Goal: Task Accomplishment & Management: Use online tool/utility

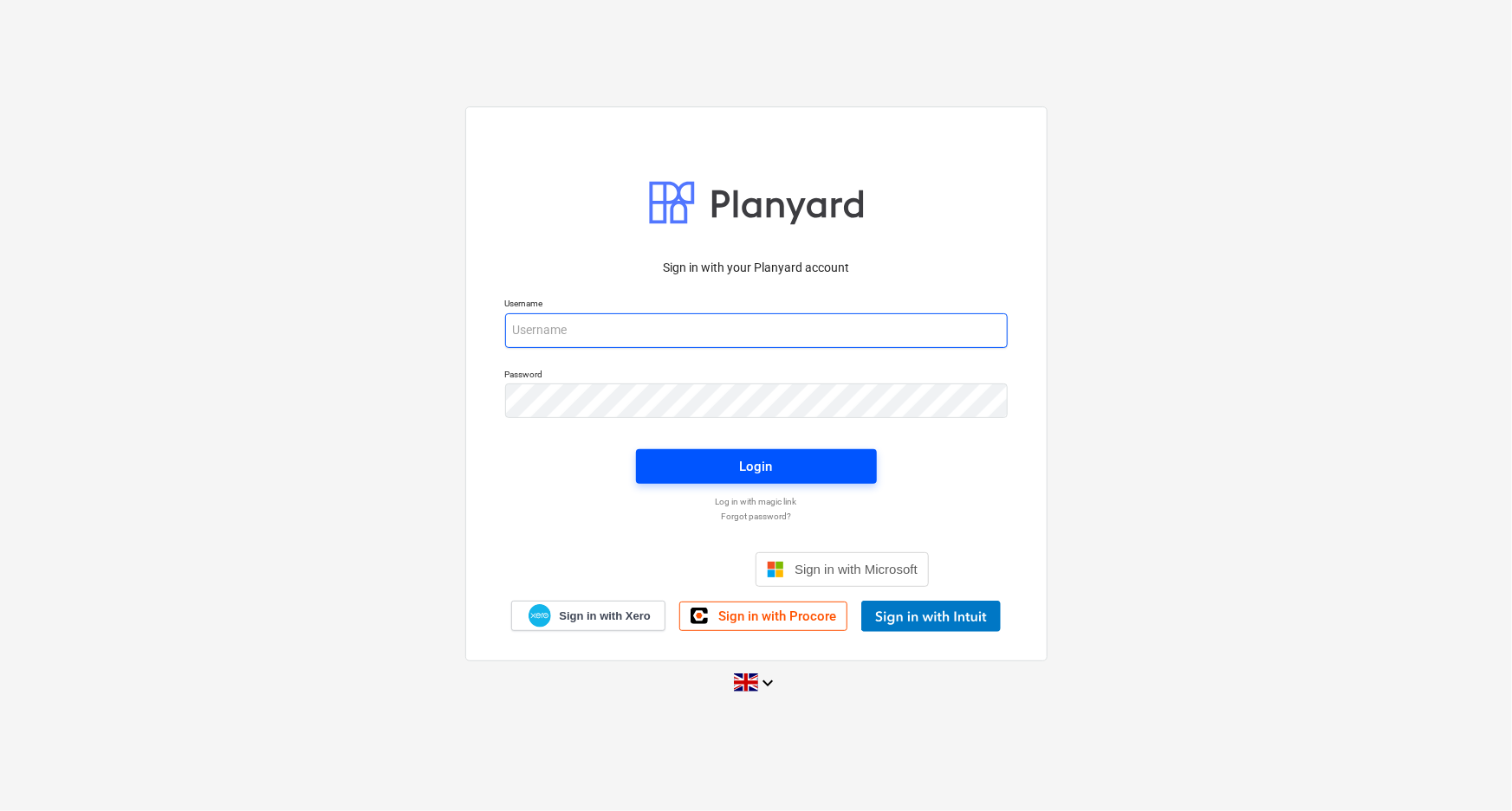
type input "[EMAIL_ADDRESS][DOMAIN_NAME]"
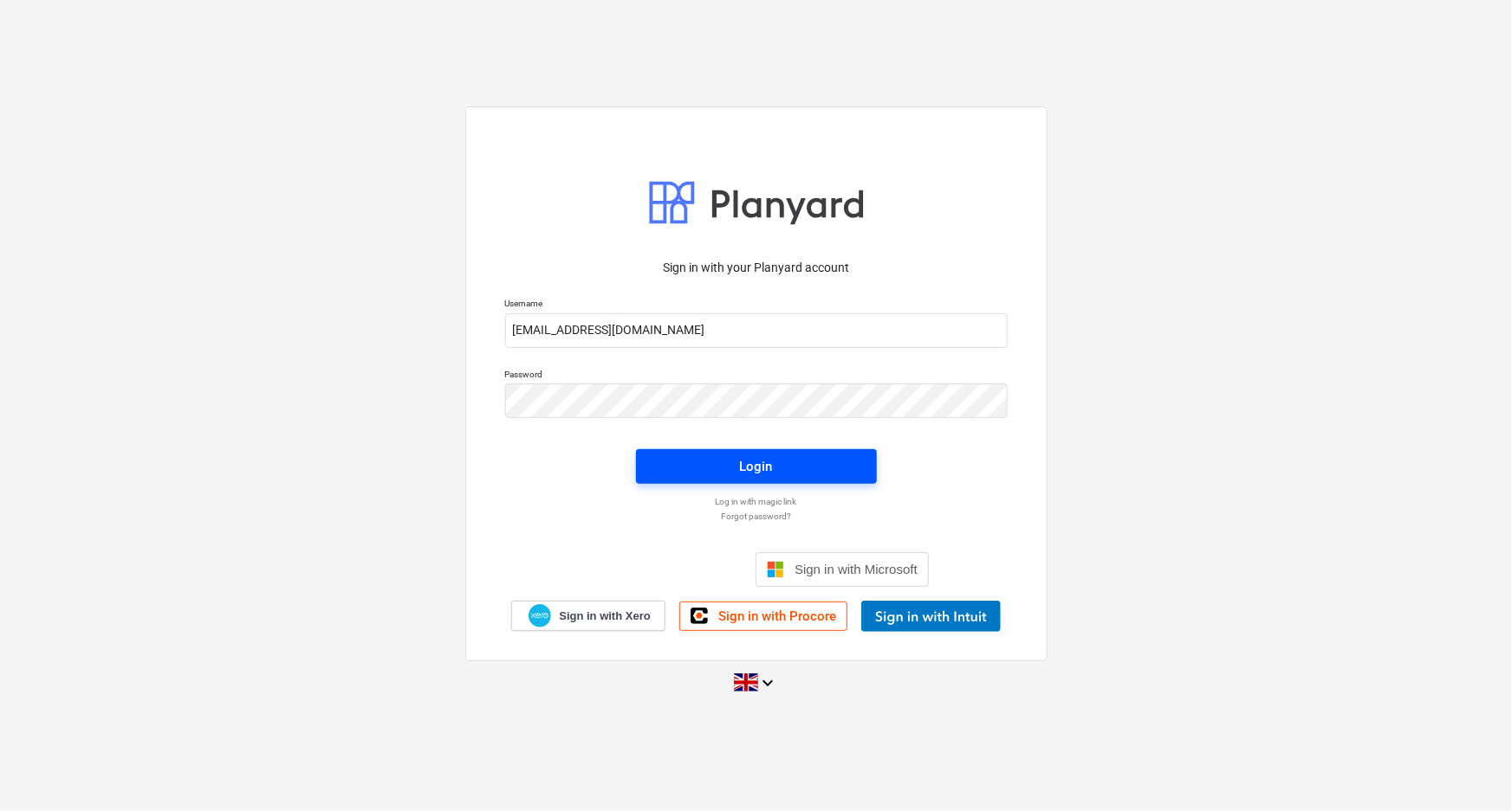
click at [805, 454] on button "Login" at bounding box center [757, 466] width 241 height 34
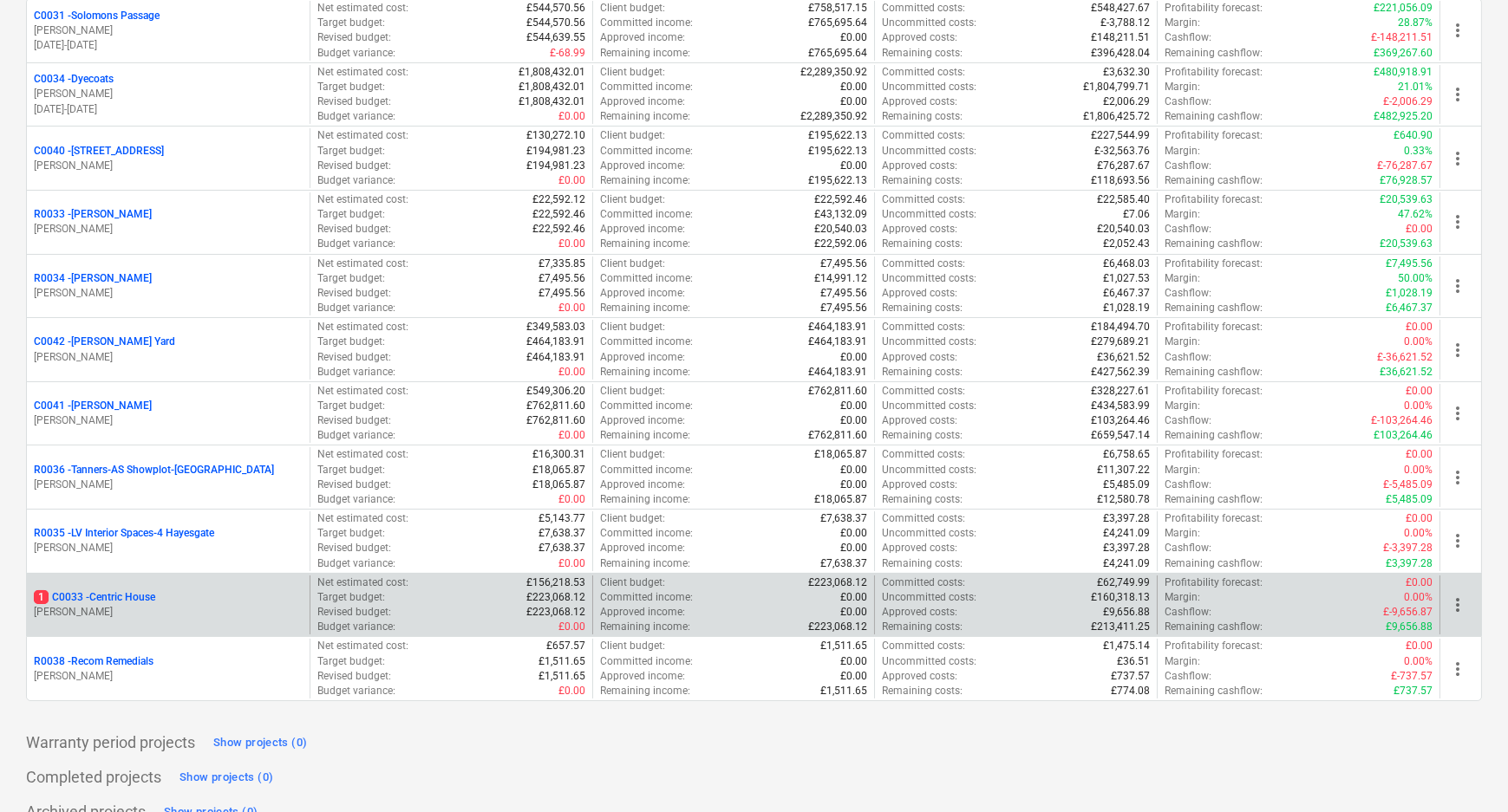
scroll to position [308, 0]
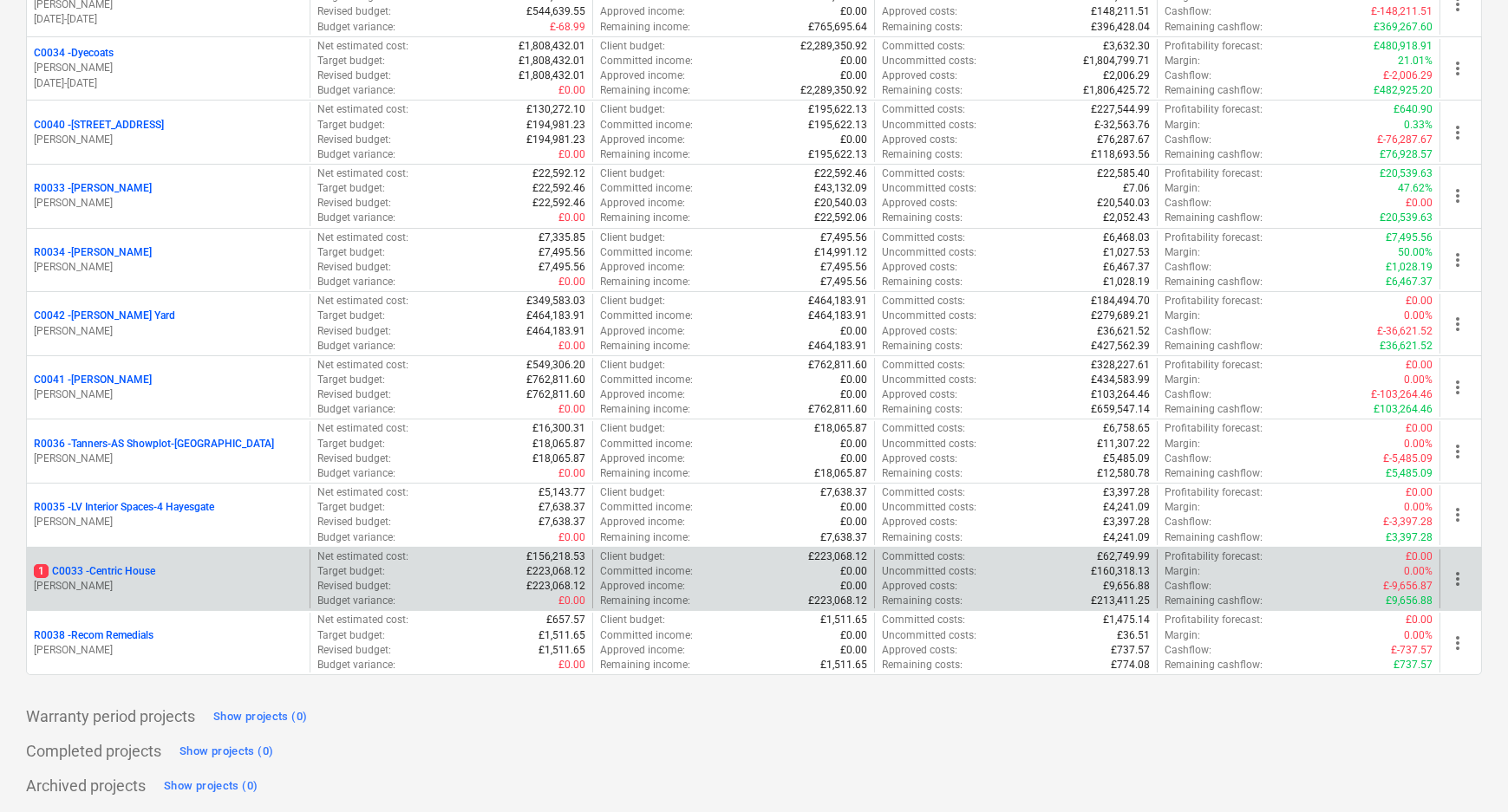
click at [149, 566] on p "1 C0033 - Centric House" at bounding box center [94, 572] width 122 height 15
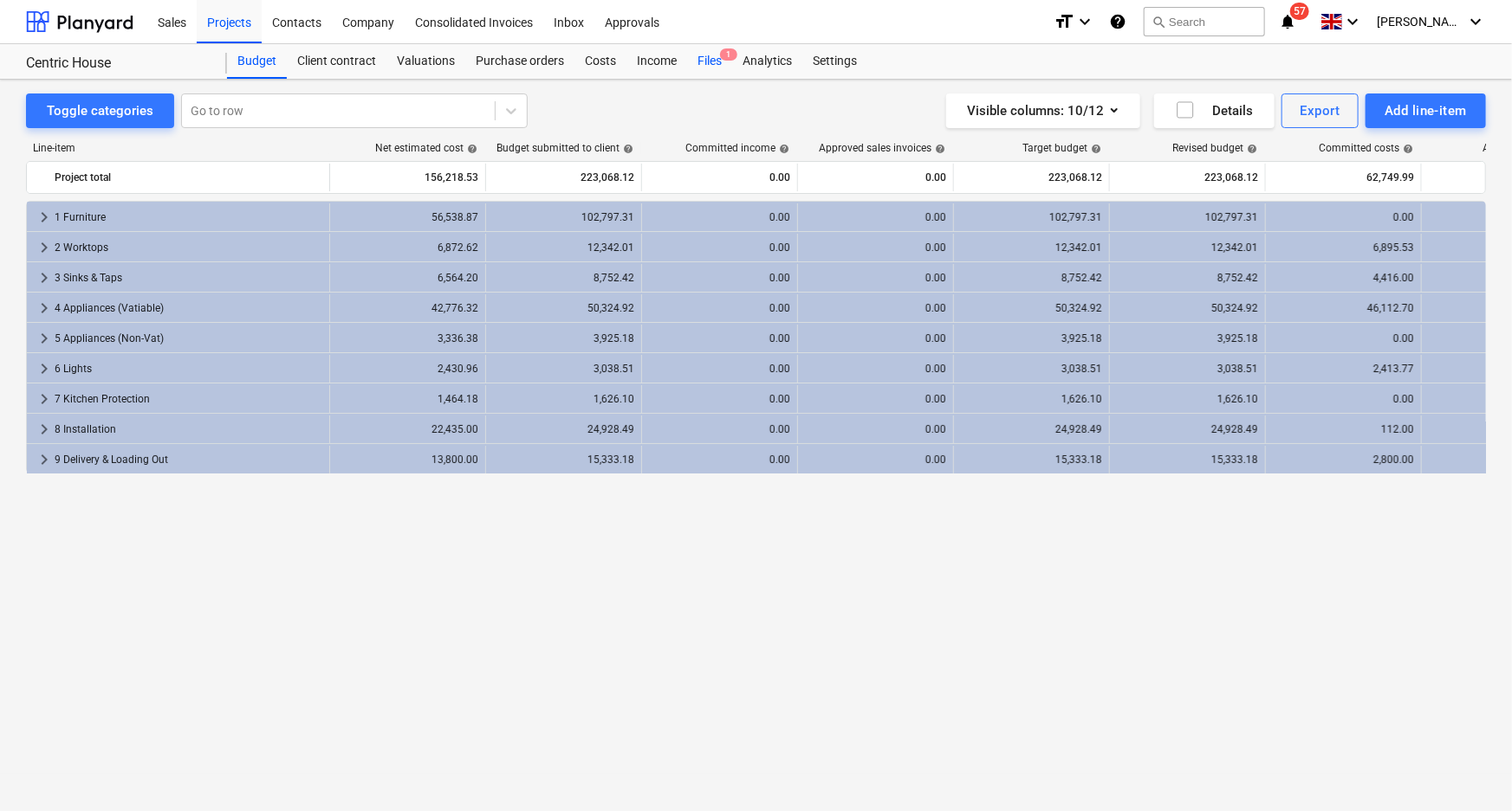
click at [713, 55] on div "Files 1" at bounding box center [709, 61] width 45 height 34
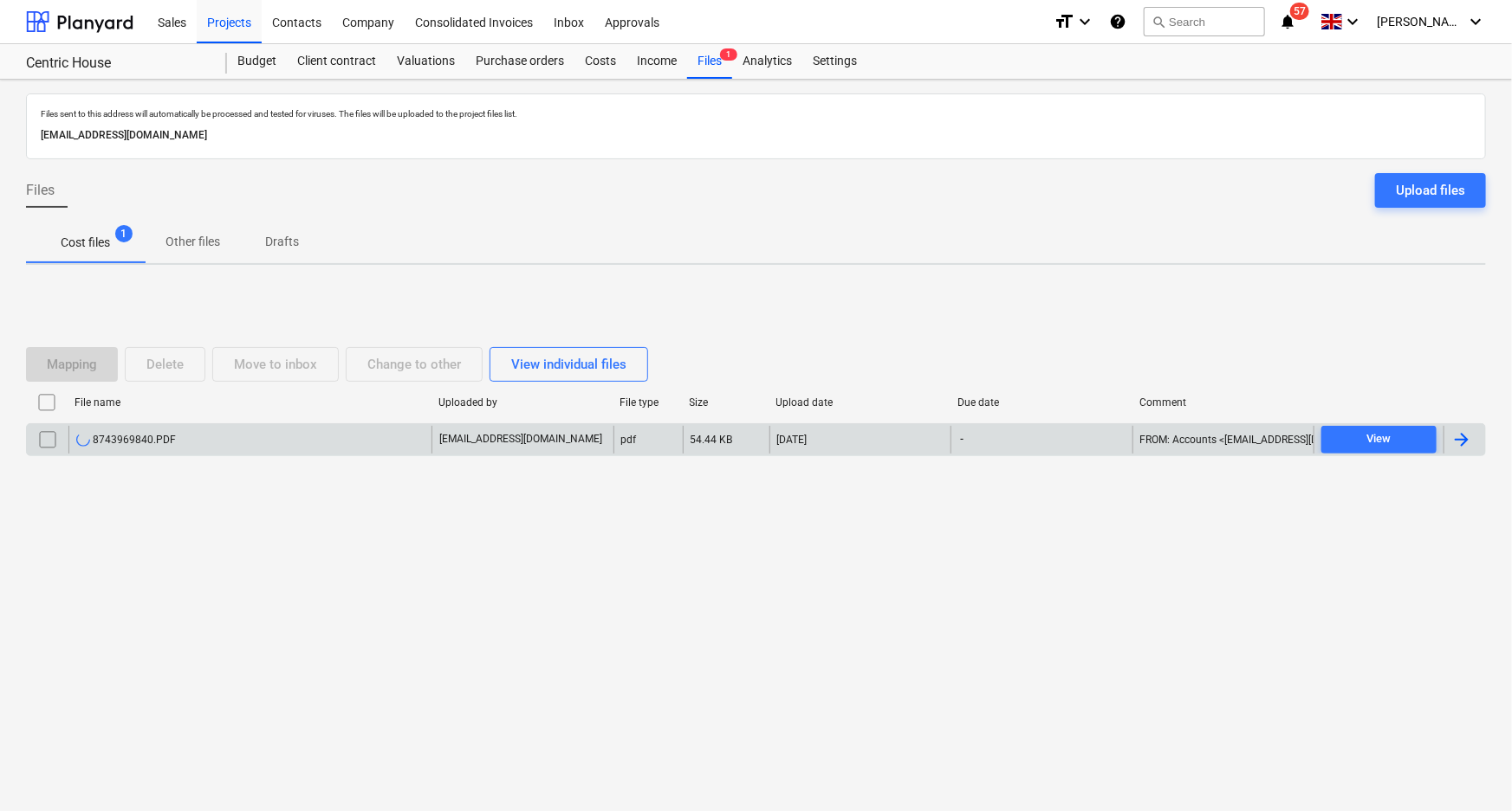
click at [295, 442] on div "8743969840.PDF" at bounding box center [250, 440] width 363 height 28
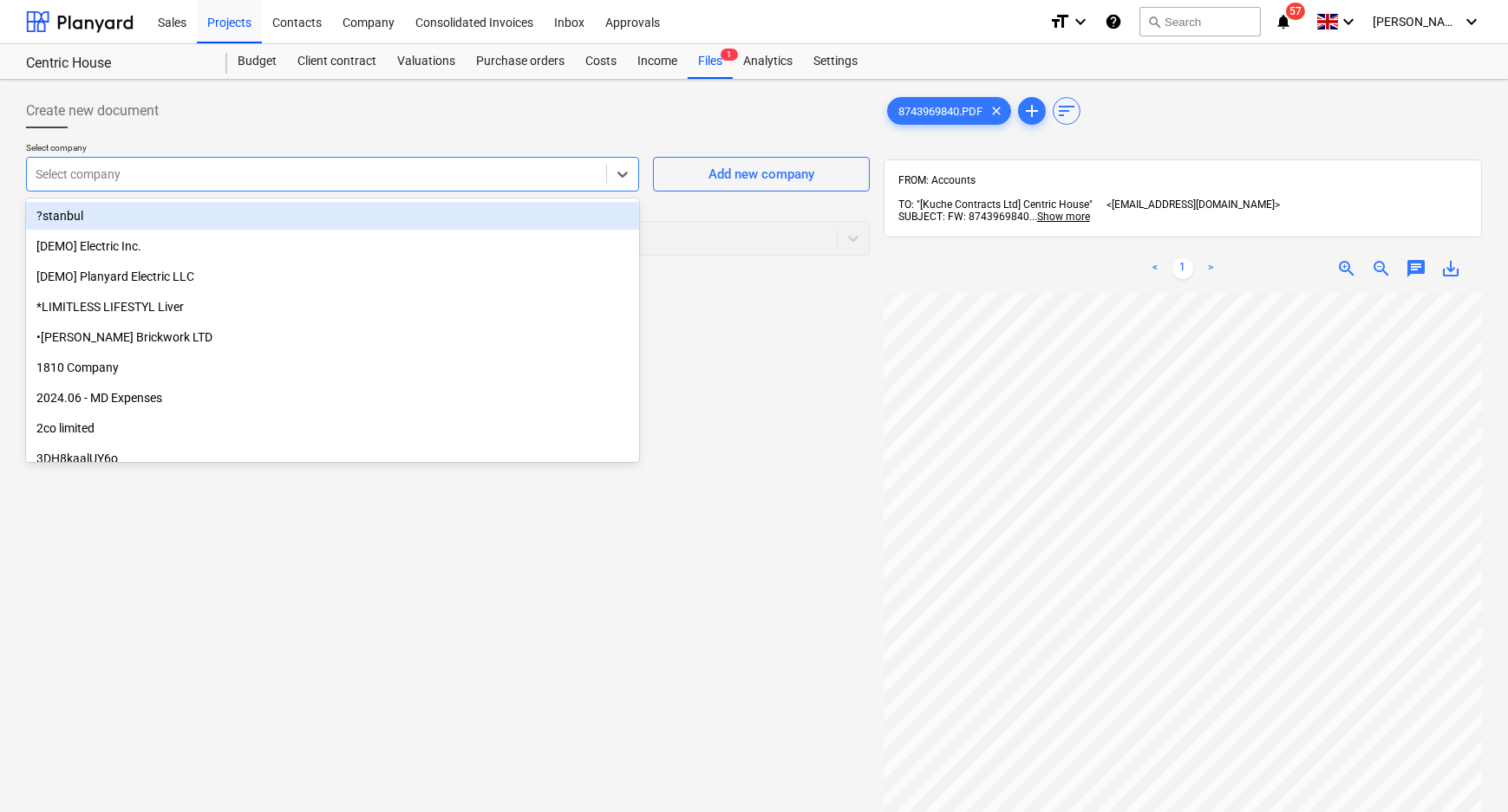
drag, startPoint x: 614, startPoint y: 173, endPoint x: 607, endPoint y: 191, distance: 19.3
click at [614, 174] on icon at bounding box center [623, 174] width 18 height 18
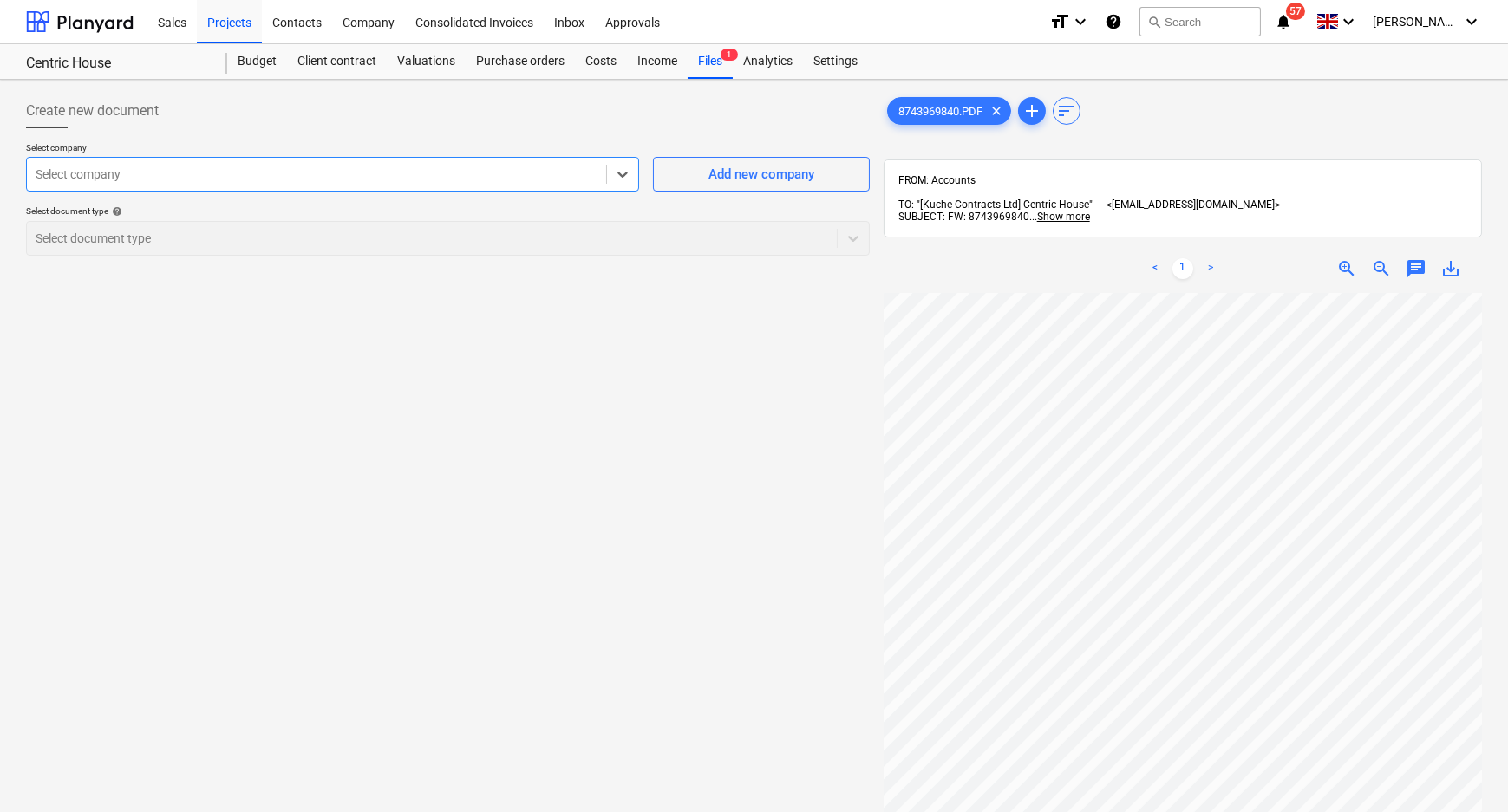
click at [108, 162] on div "Select company" at bounding box center [317, 174] width 580 height 25
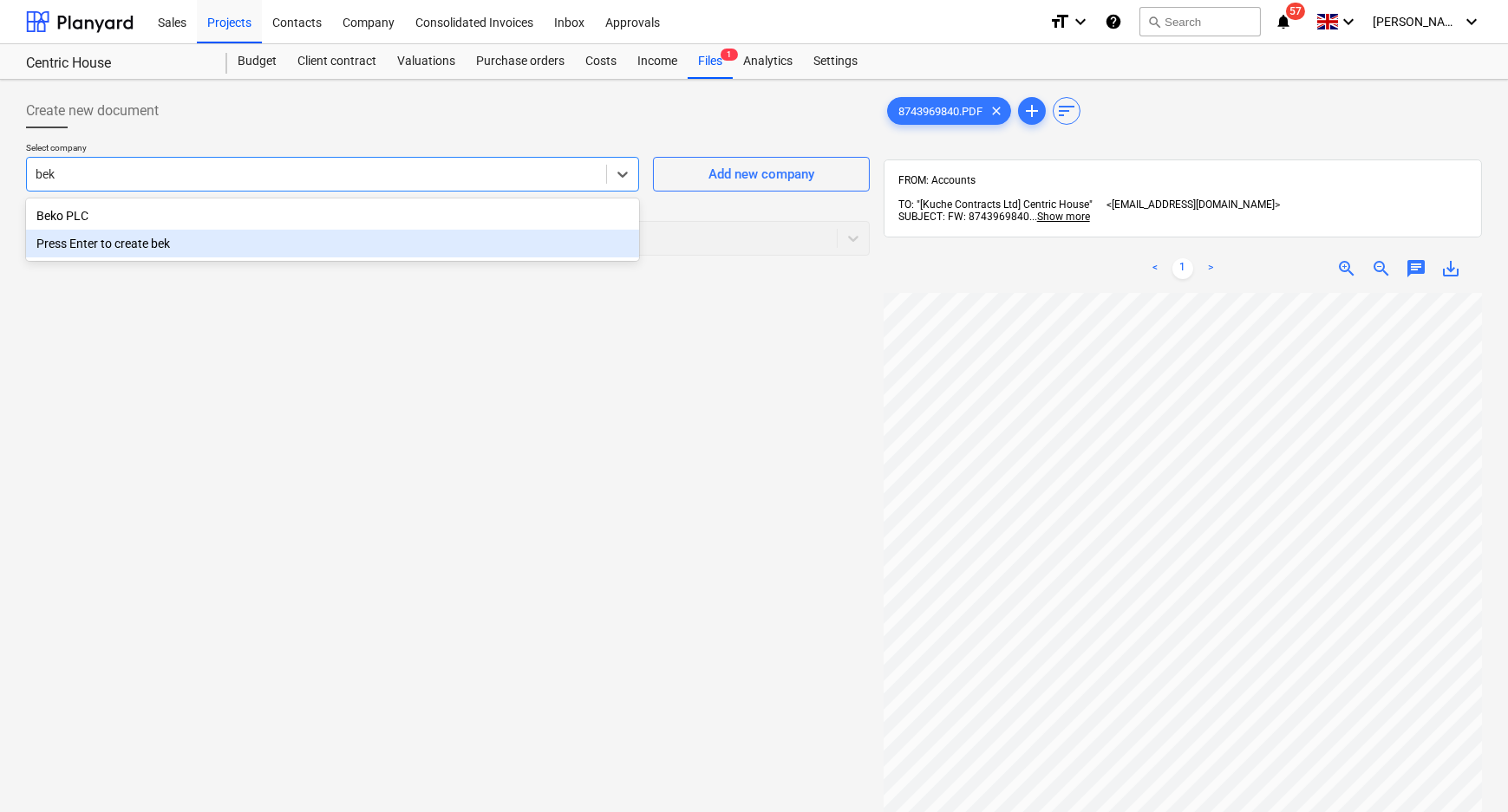
type input "beko"
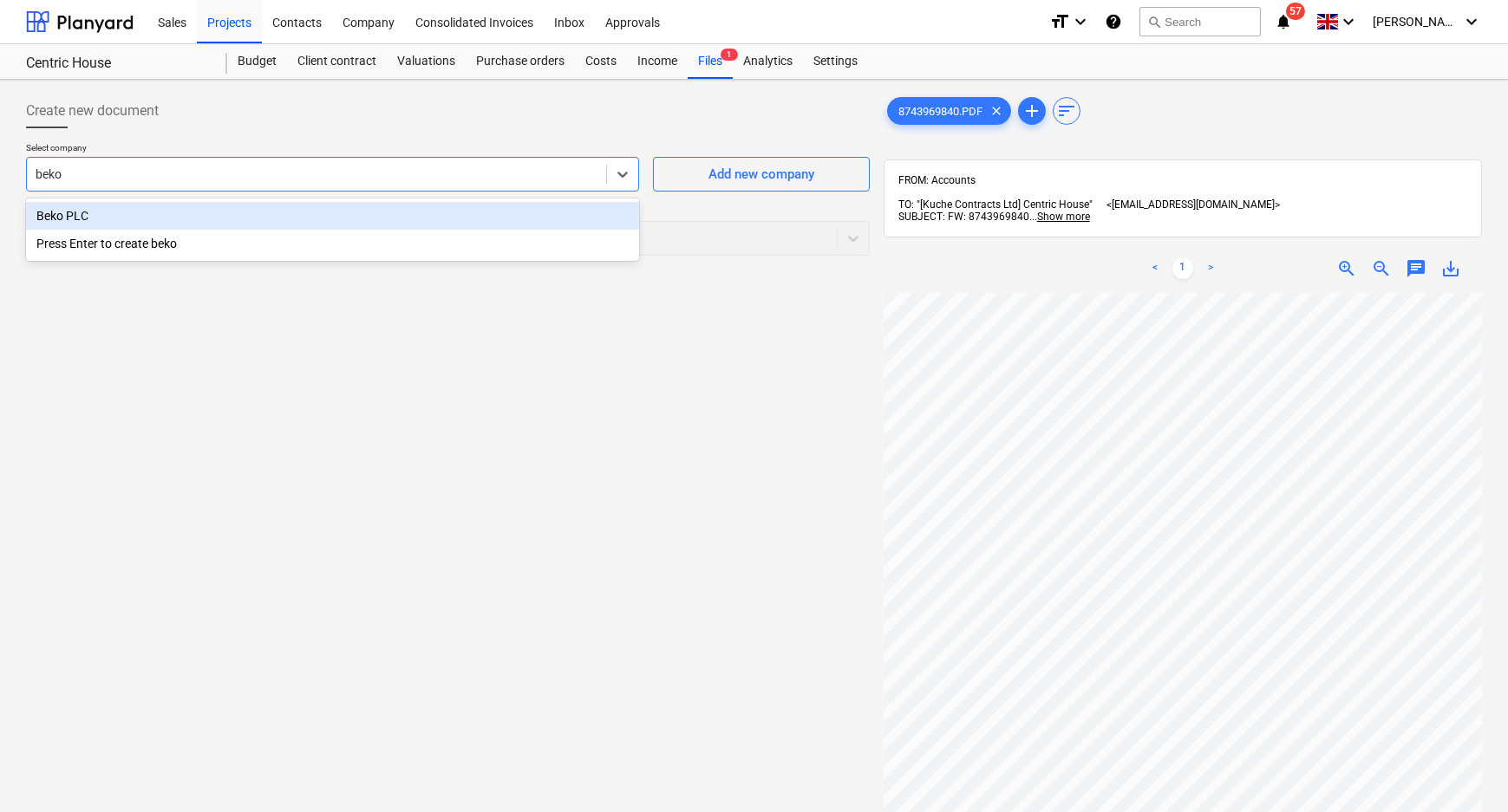
click at [101, 218] on div "Beko PLC" at bounding box center [333, 216] width 613 height 28
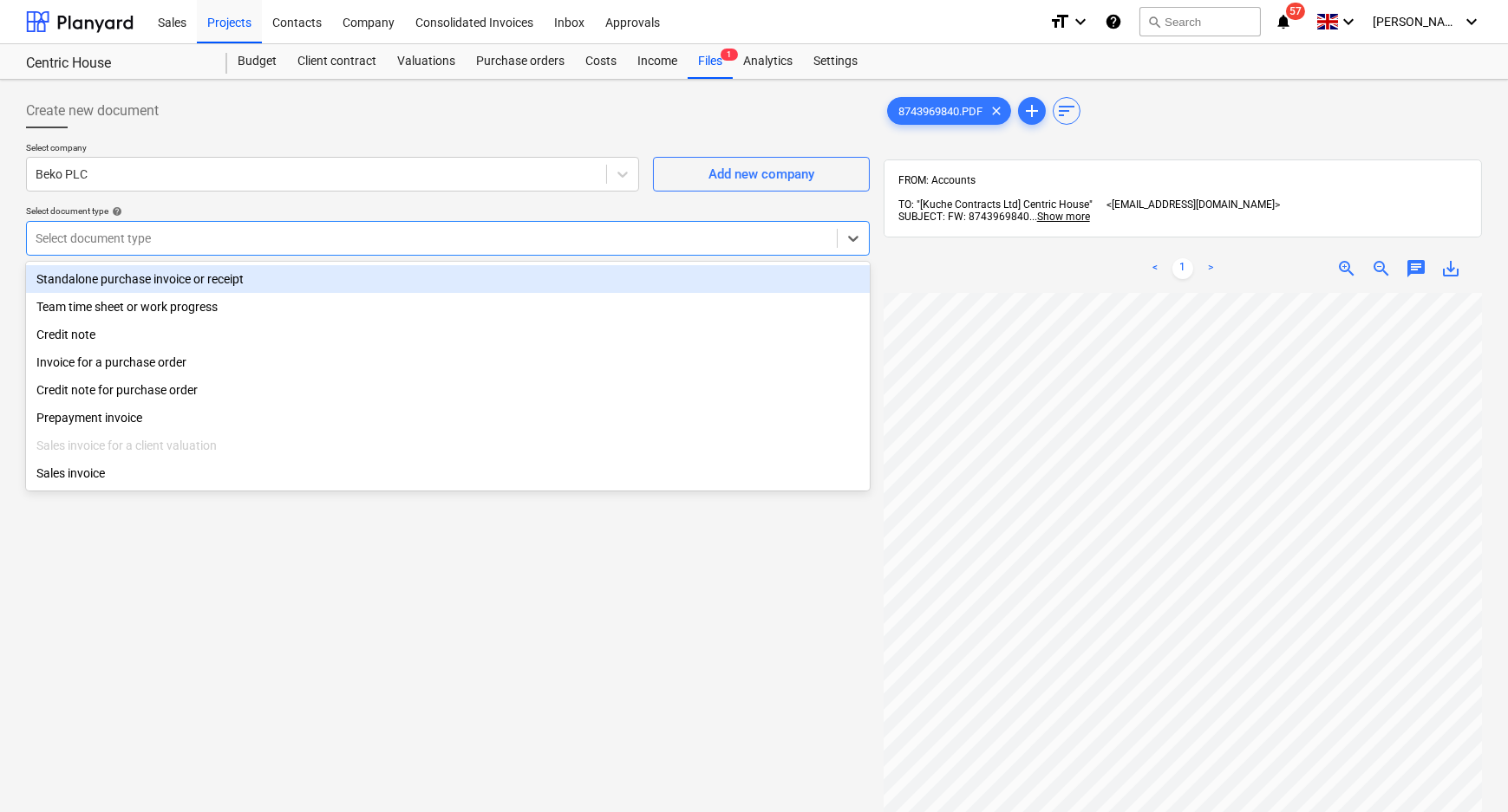
click at [829, 226] on div "Select document type" at bounding box center [432, 239] width 809 height 25
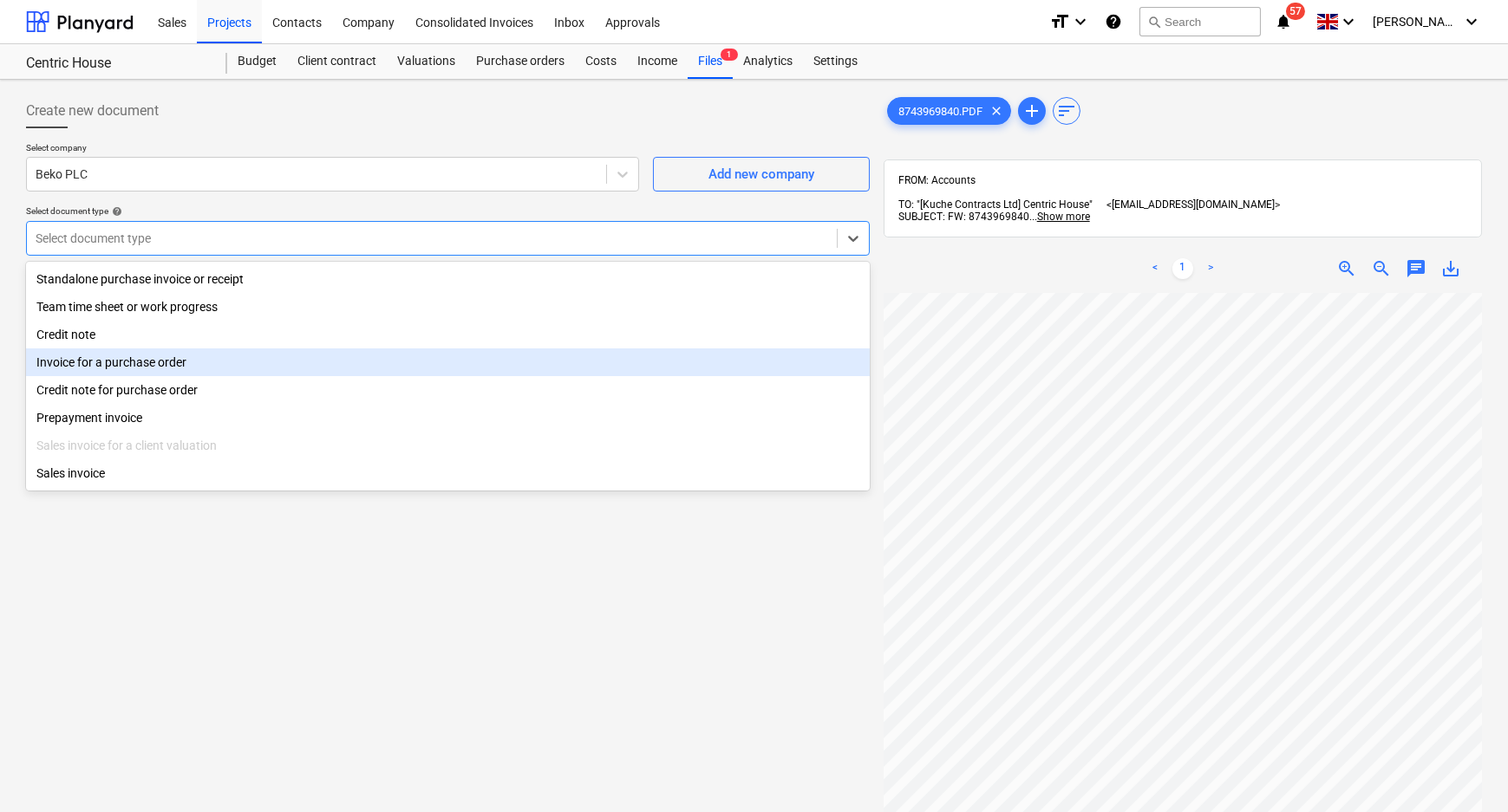
click at [116, 370] on div "Invoice for a purchase order" at bounding box center [448, 363] width 844 height 28
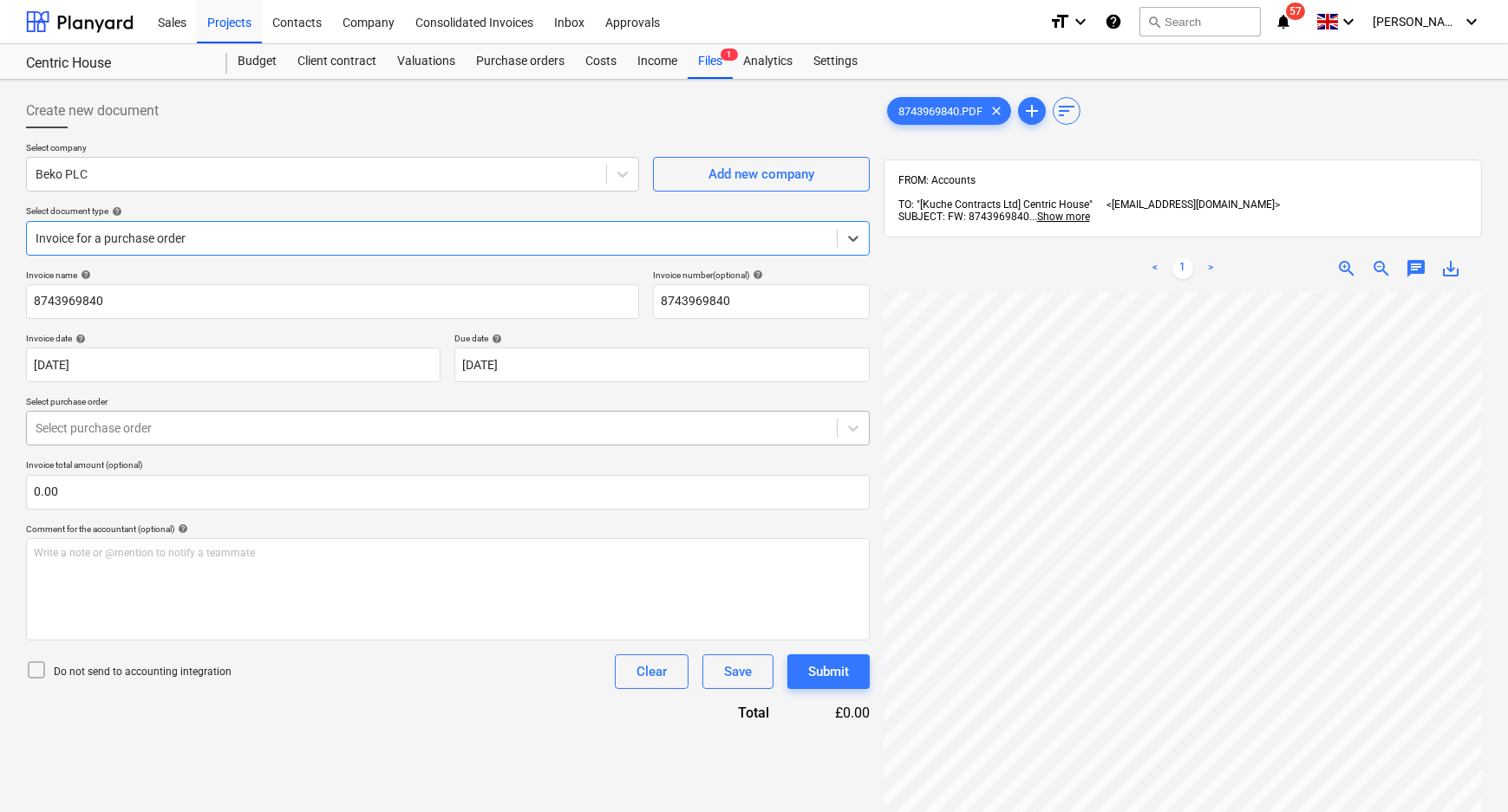
click at [139, 425] on div at bounding box center [432, 428] width 793 height 18
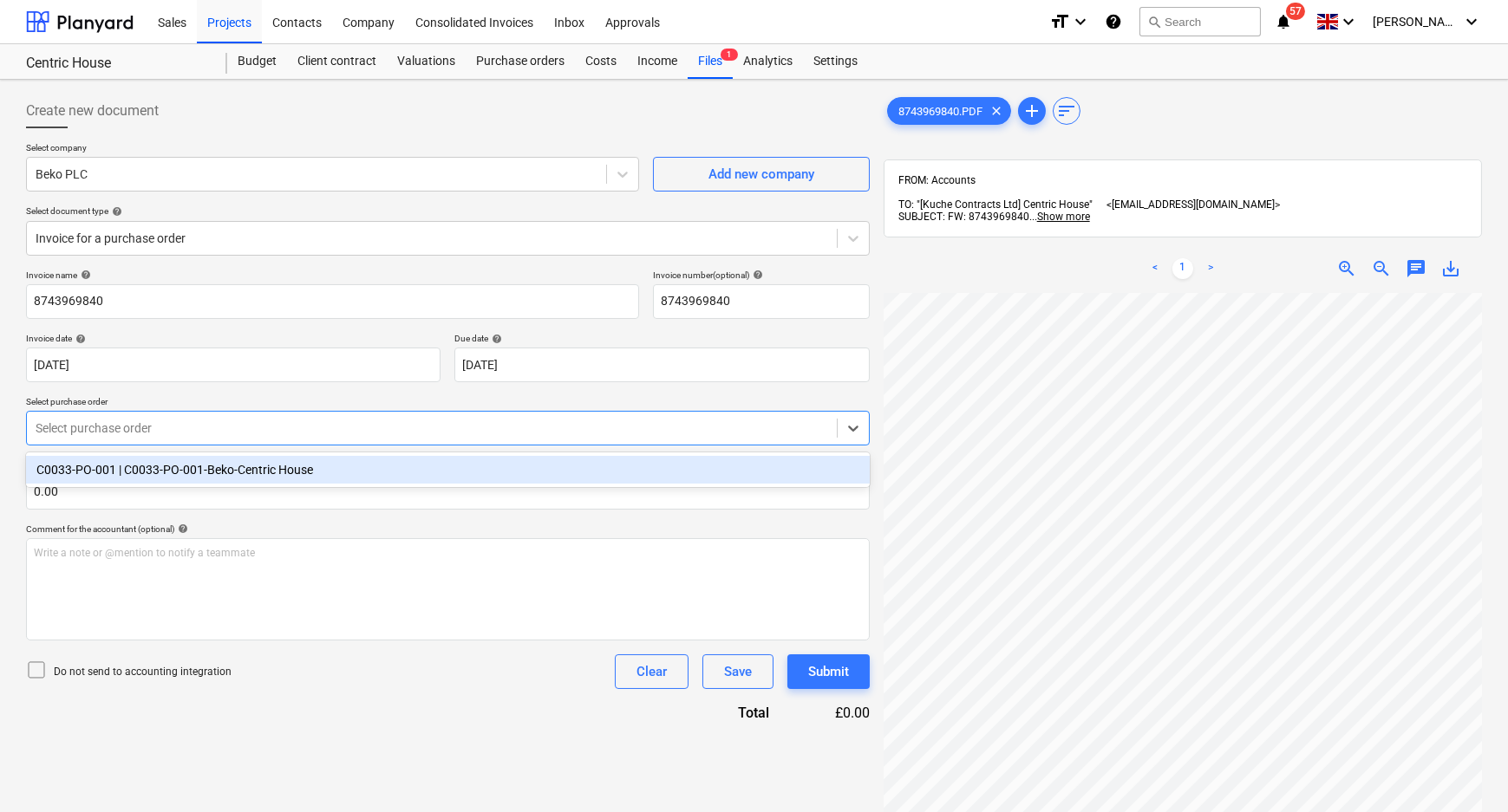
click at [121, 474] on div "C0033-PO-001 | C0033-PO-001-Beko-Centric House" at bounding box center [448, 470] width 844 height 28
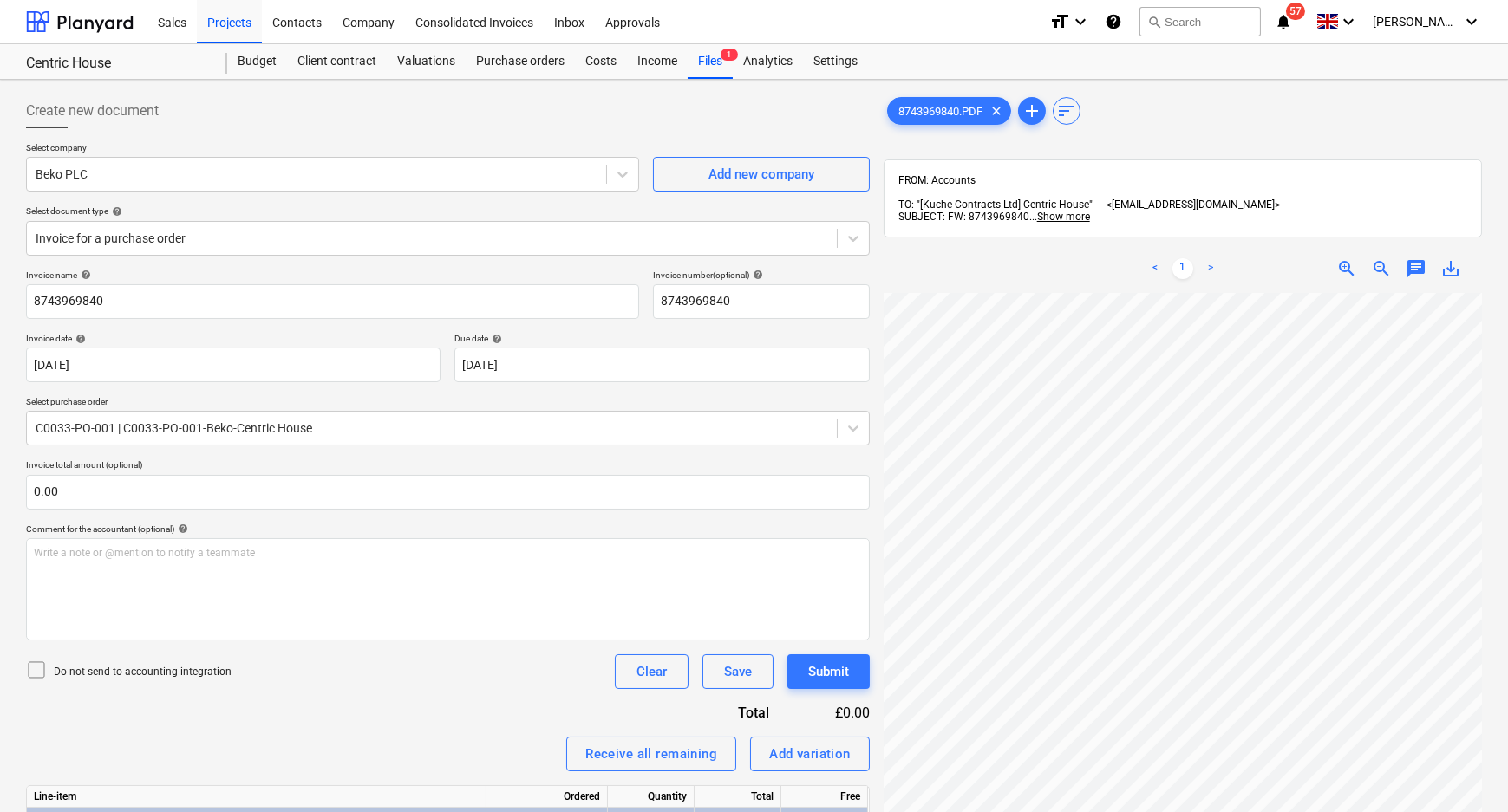
scroll to position [343, 0]
click at [1397, 280] on div "< 1 > zoom_in zoom_out chat 0 save_alt" at bounding box center [1182, 651] width 598 height 812
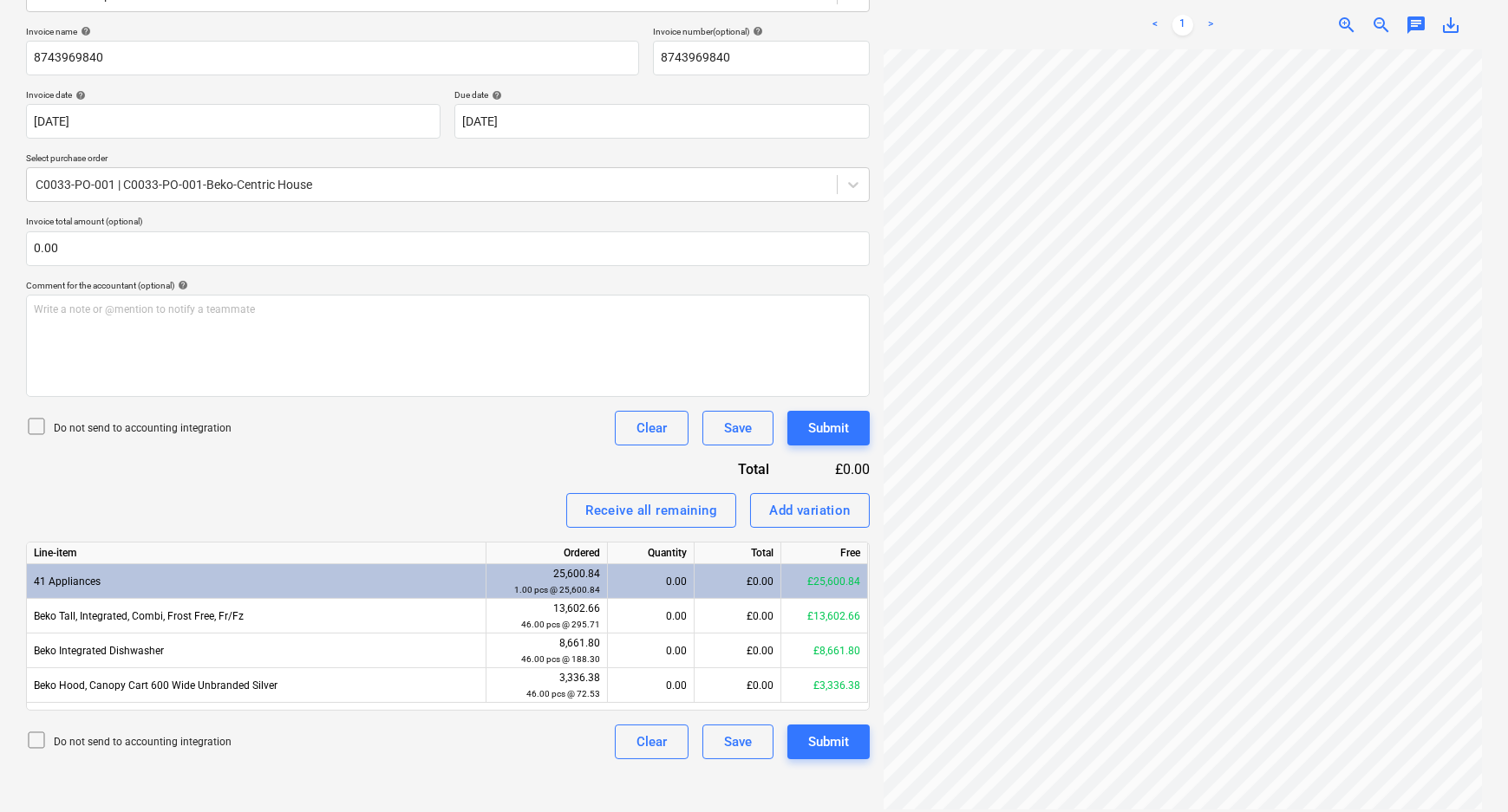
scroll to position [247, 0]
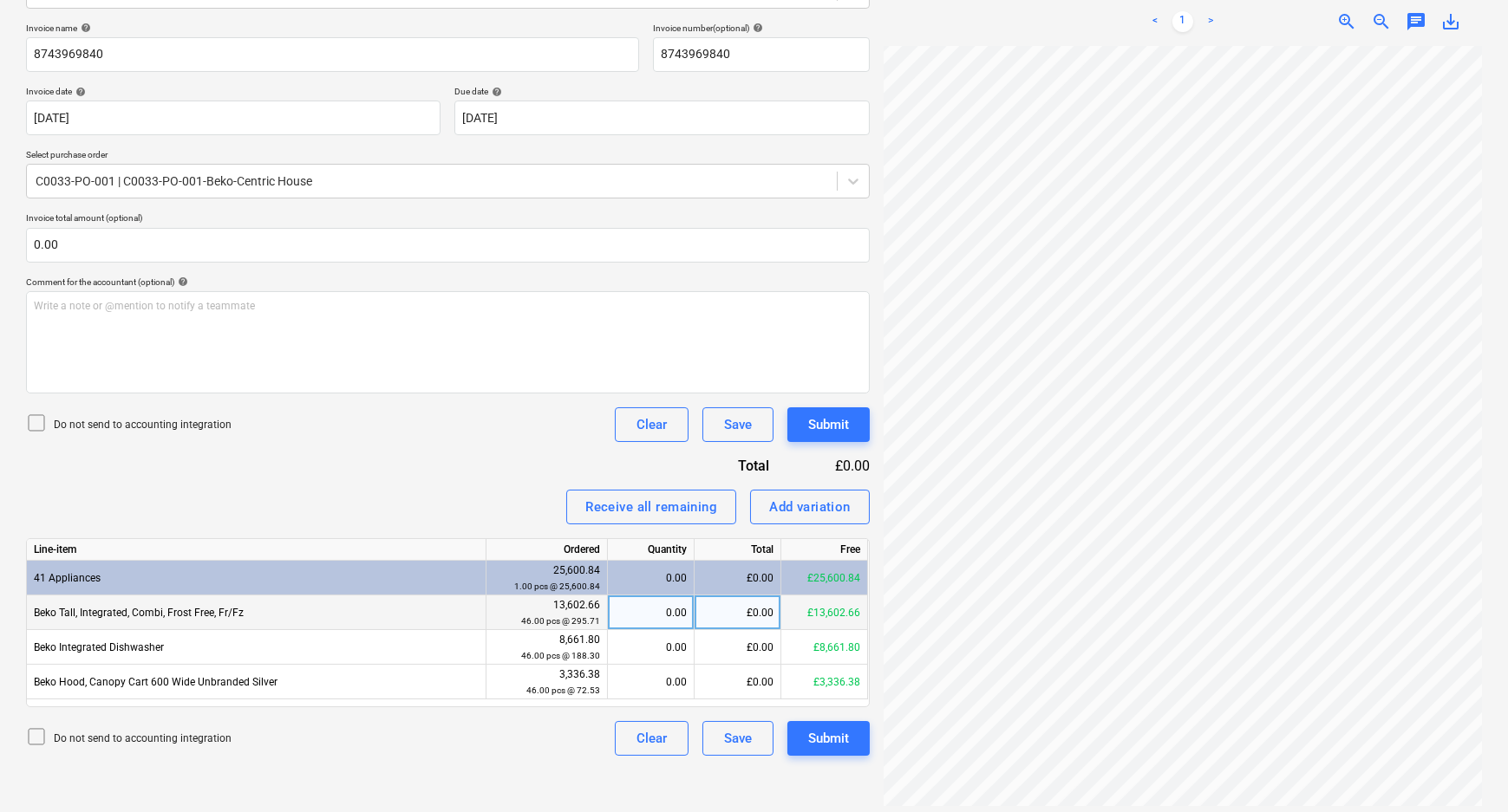
click at [638, 617] on div "0.00" at bounding box center [651, 612] width 72 height 34
type input "10"
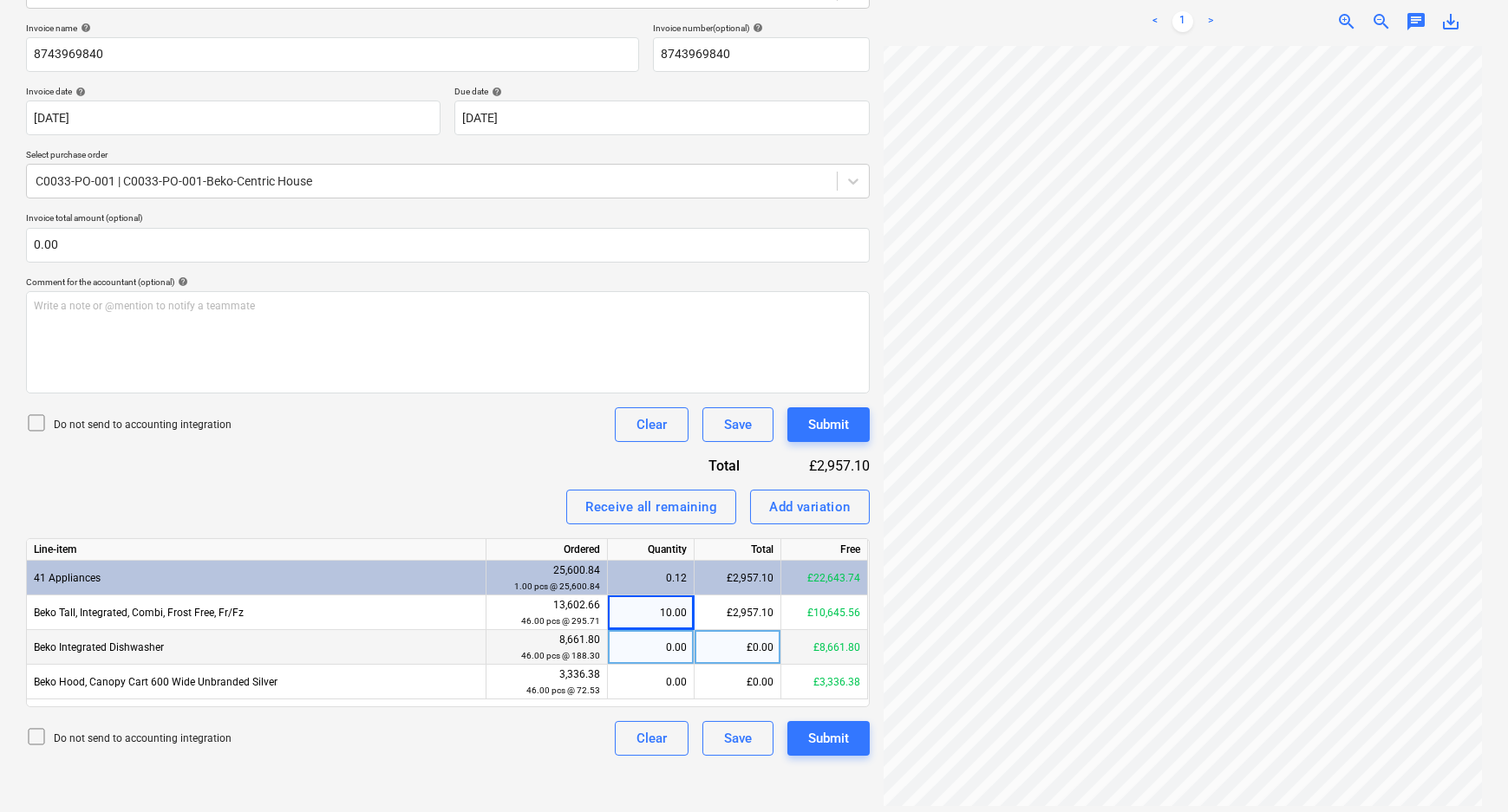
click at [632, 631] on div "0.00" at bounding box center [651, 647] width 72 height 34
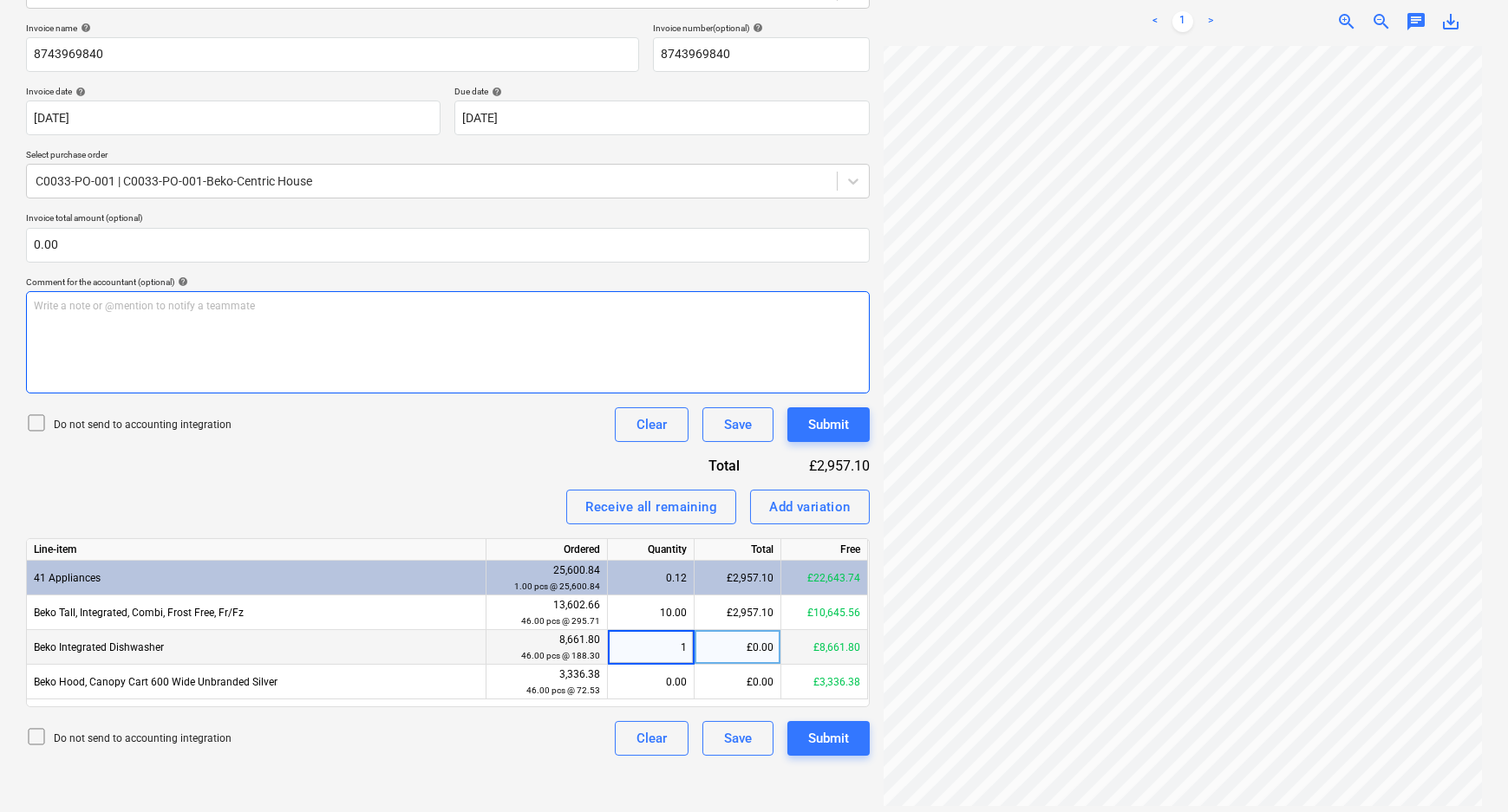
type input "10"
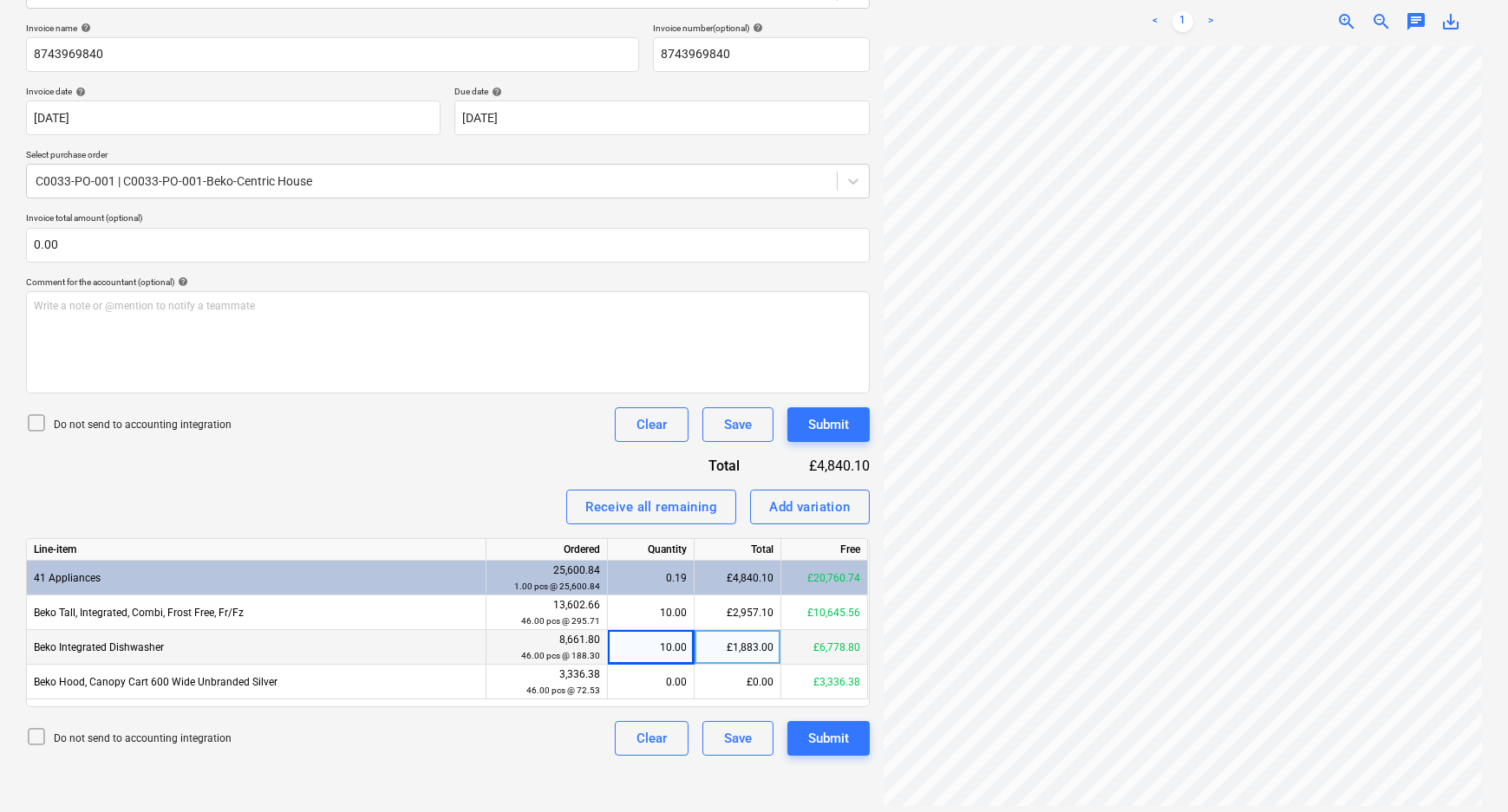
click at [489, 553] on div "Ordered" at bounding box center [547, 550] width 122 height 22
click at [485, 505] on div "Receive all remaining Add variation" at bounding box center [448, 506] width 844 height 34
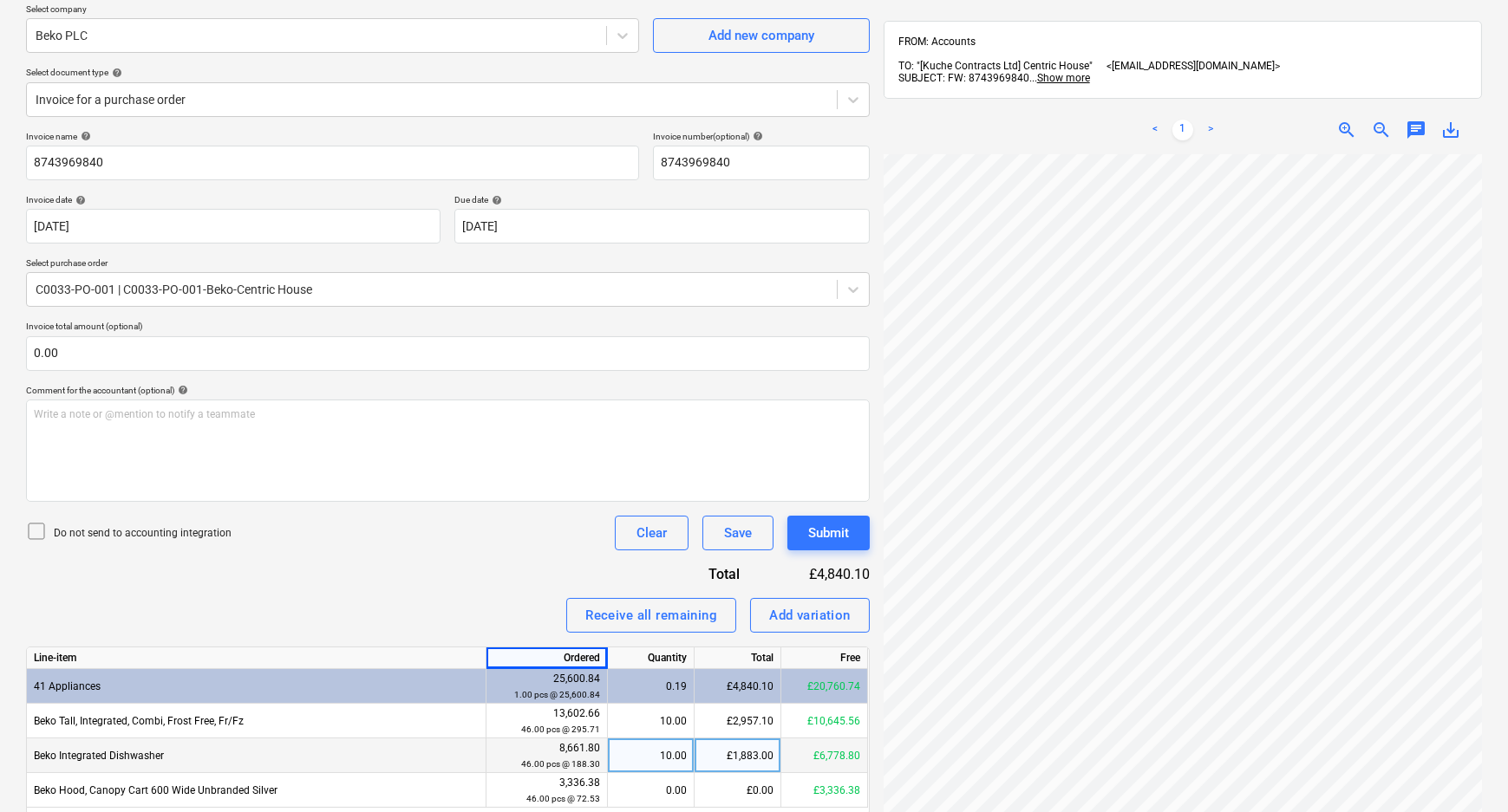
scroll to position [0, 0]
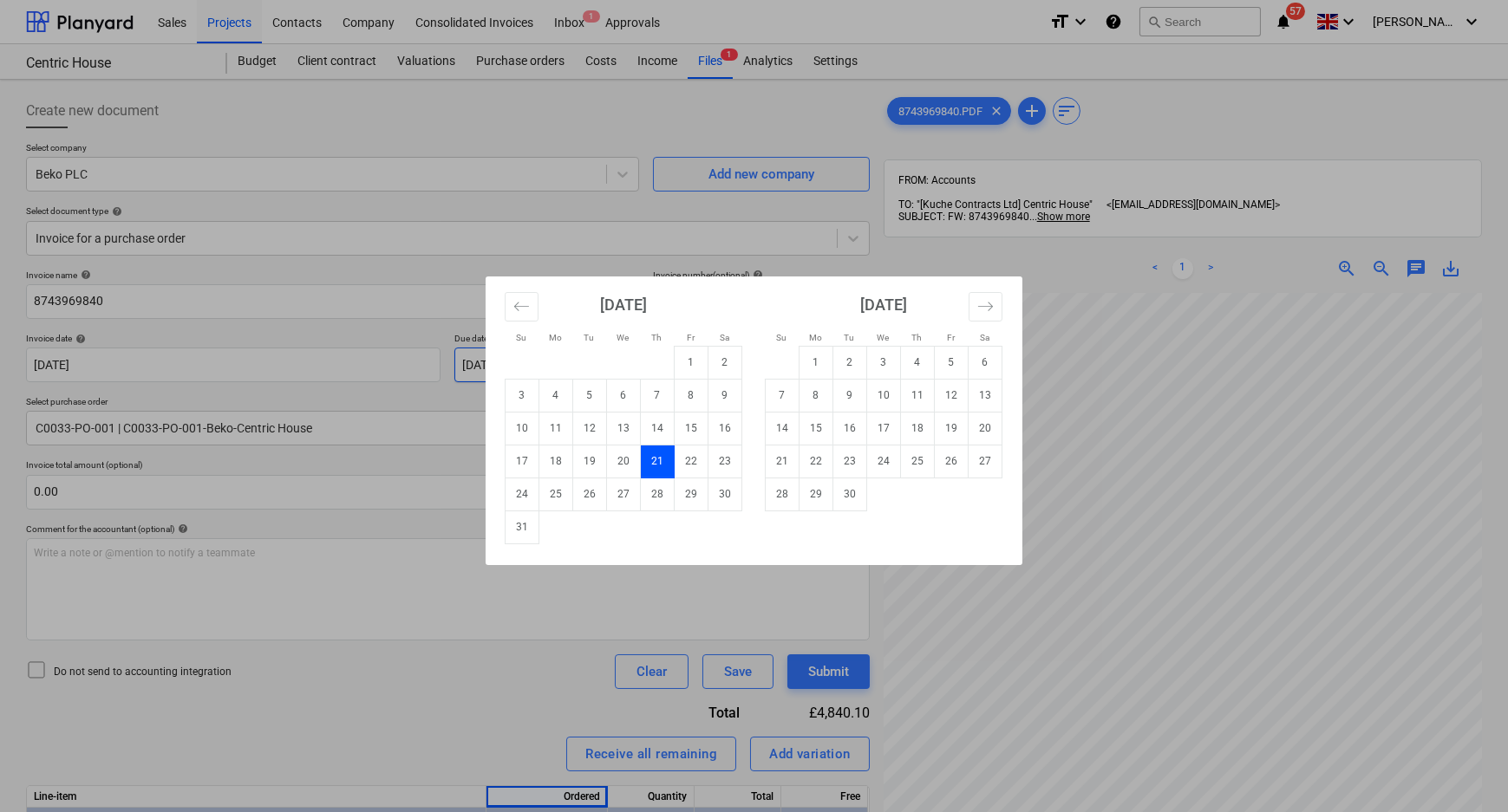
click at [823, 364] on body "Sales Projects Contacts Company Consolidated Invoices Inbox 1 Approvals format_…" at bounding box center [754, 406] width 1508 height 812
click at [858, 492] on td "30" at bounding box center [850, 493] width 33 height 33
type input "[DATE]"
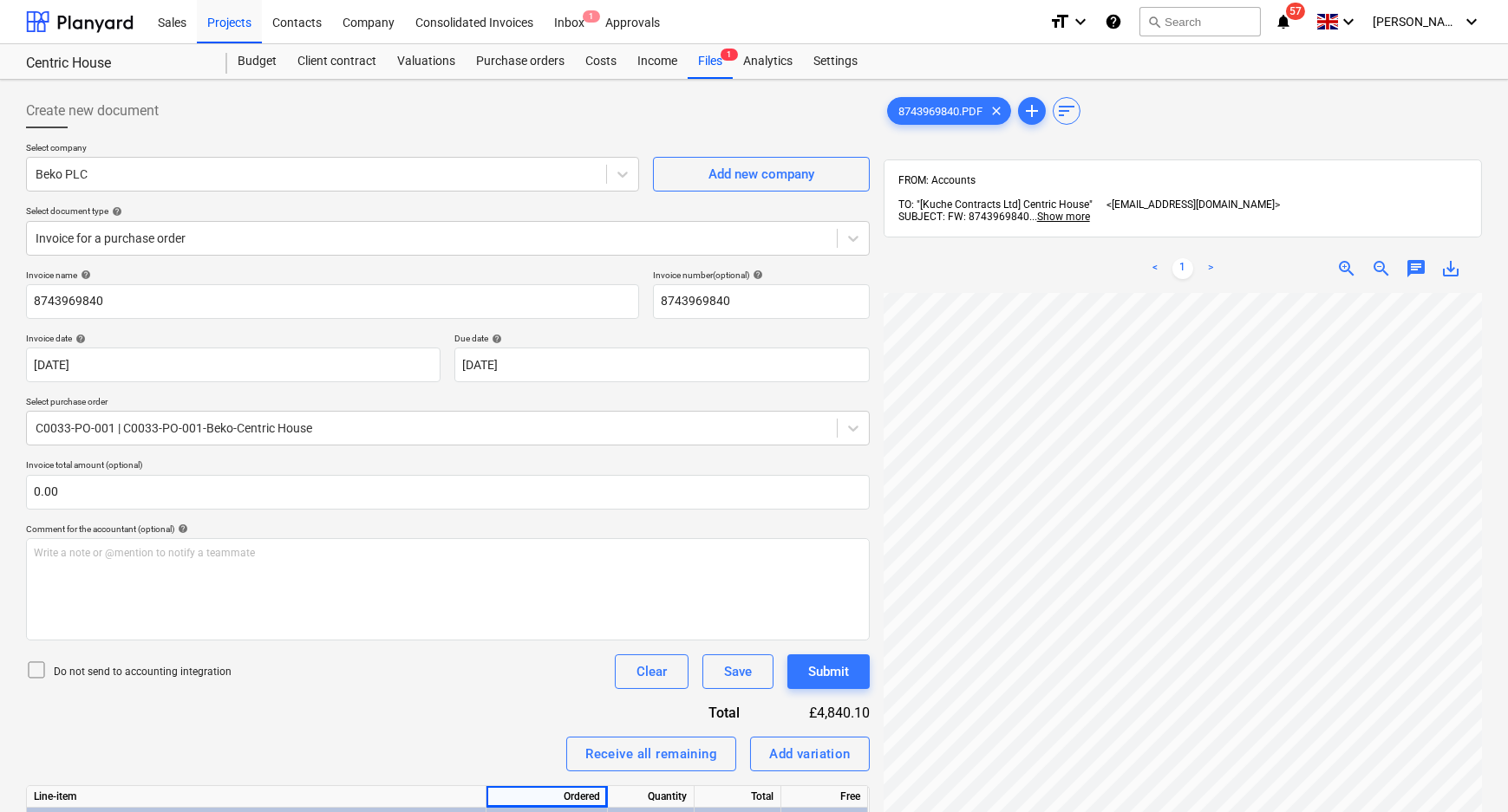
click at [546, 690] on div "Invoice name help 8743969840 Invoice number (optional) help 8743969840 Invoice …" at bounding box center [448, 636] width 844 height 734
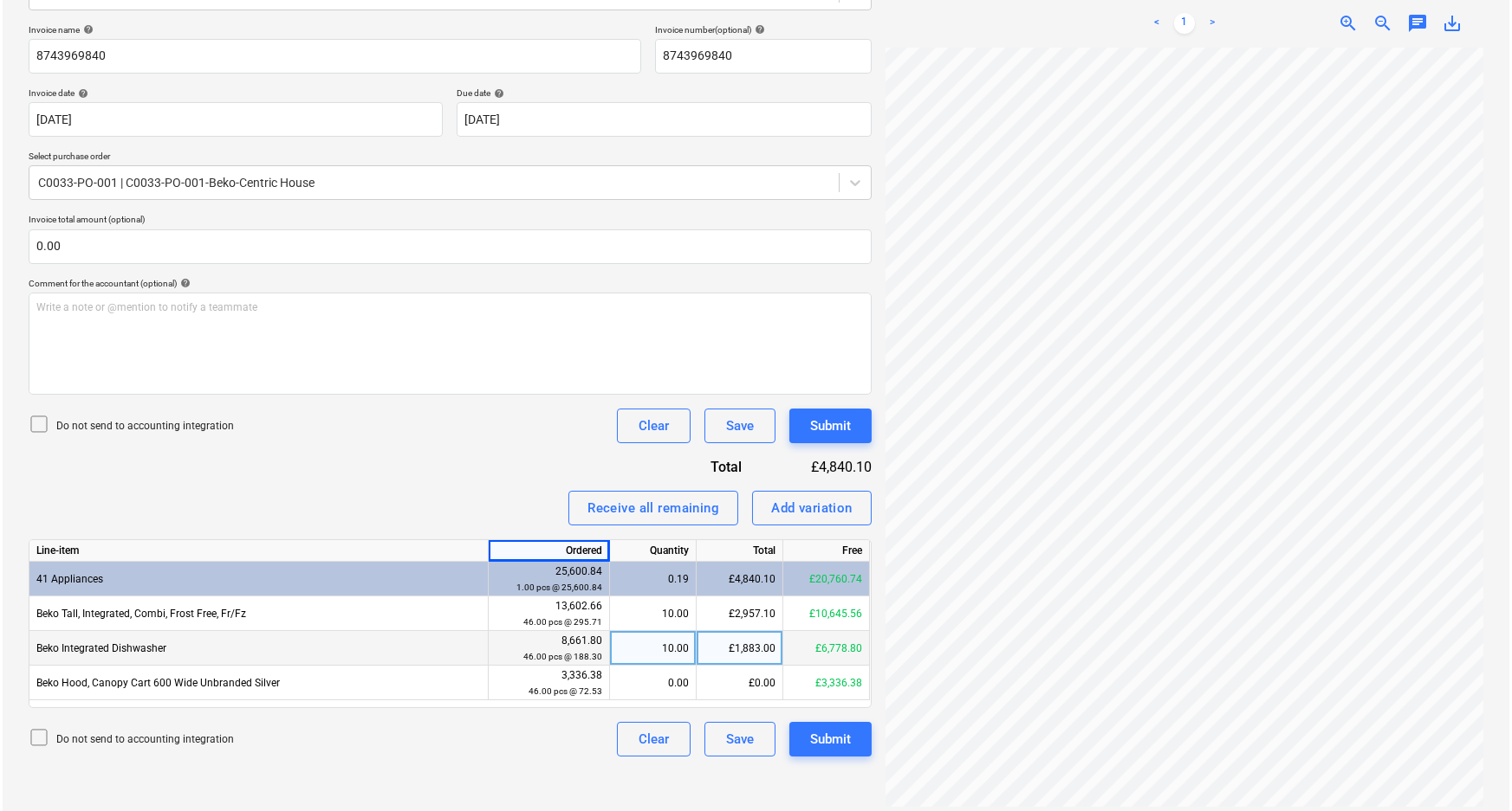
scroll to position [247, 0]
click at [833, 743] on div "Submit" at bounding box center [827, 738] width 40 height 23
